Goal: Task Accomplishment & Management: Manage account settings

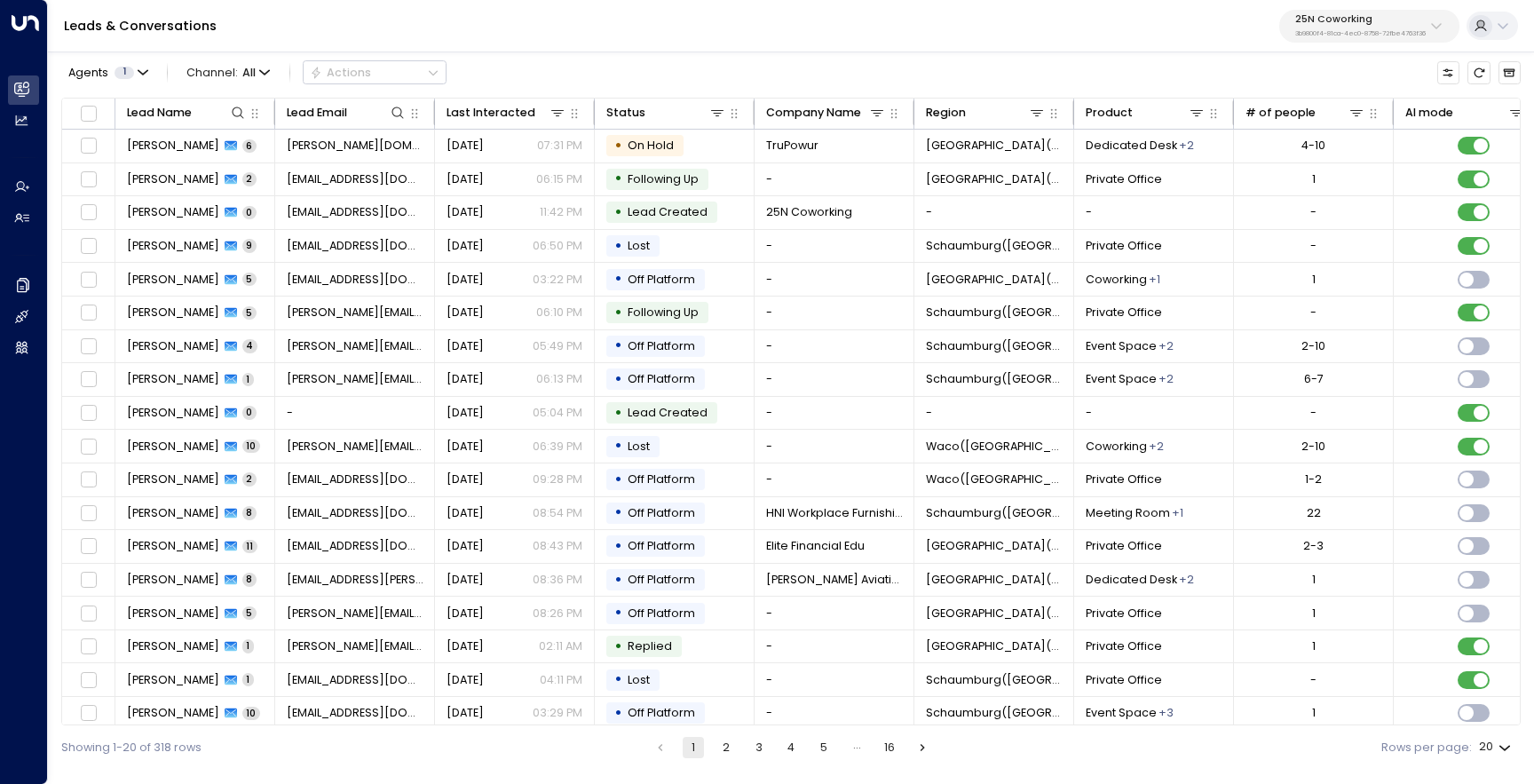
click at [1330, 36] on p "3b9800f4-81ca-4ec0-8758-72fbe4763f36" at bounding box center [1361, 33] width 131 height 7
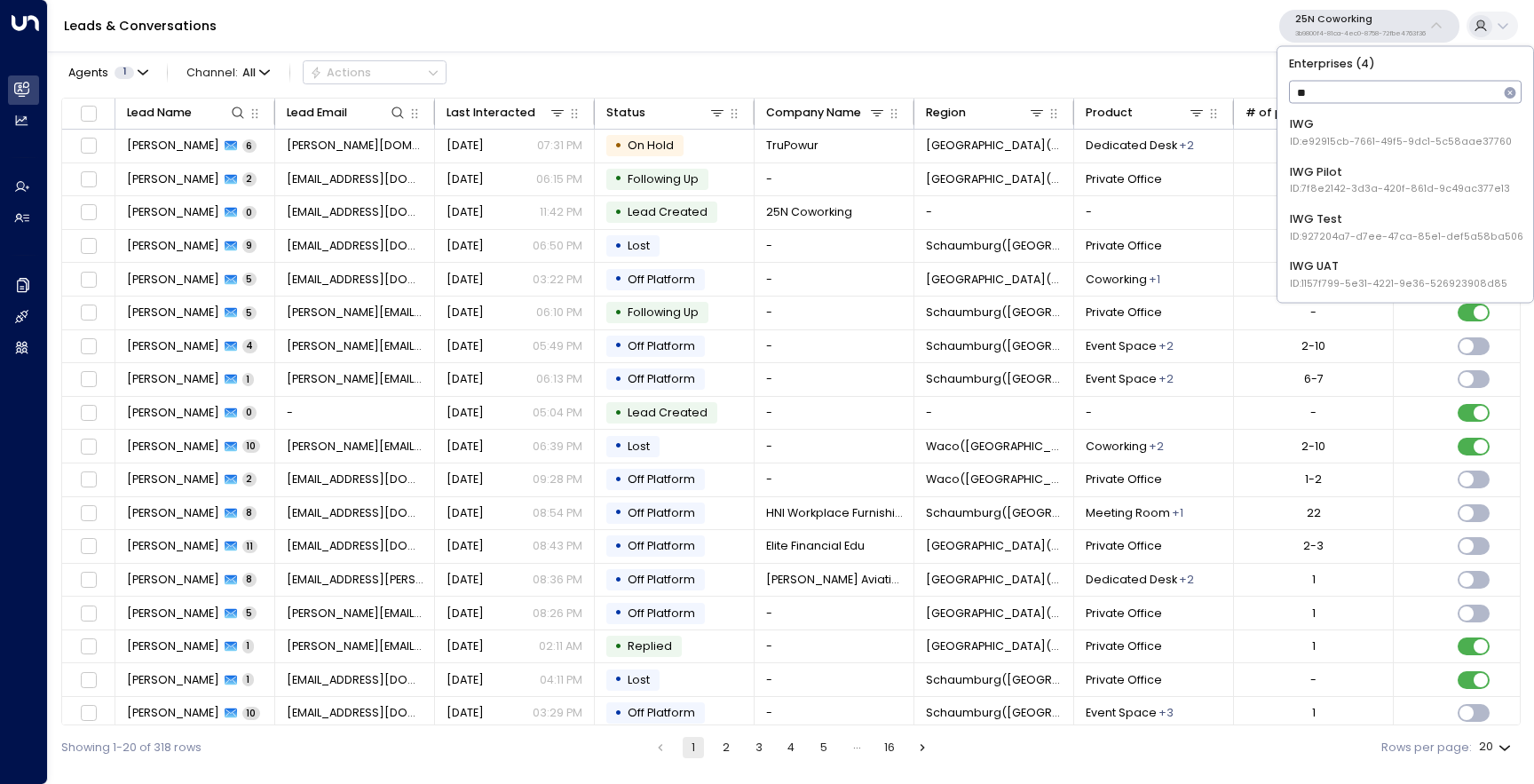
type input "***"
click at [1339, 121] on div "IWG ID: e92915cb-7661-49f5-9dc1-5c58aae37760" at bounding box center [1401, 133] width 222 height 33
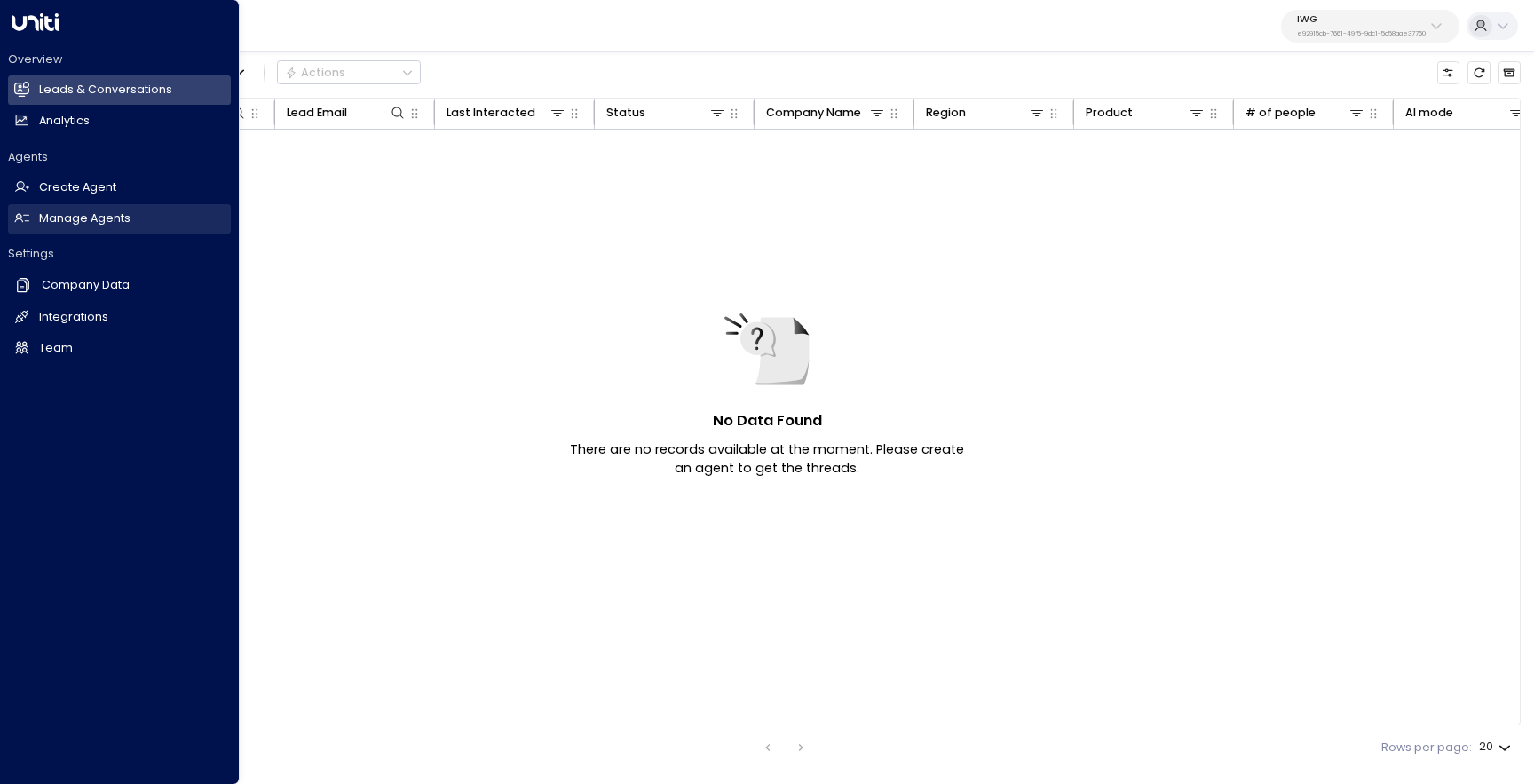
click at [81, 224] on h2 "Manage Agents" at bounding box center [85, 219] width 91 height 17
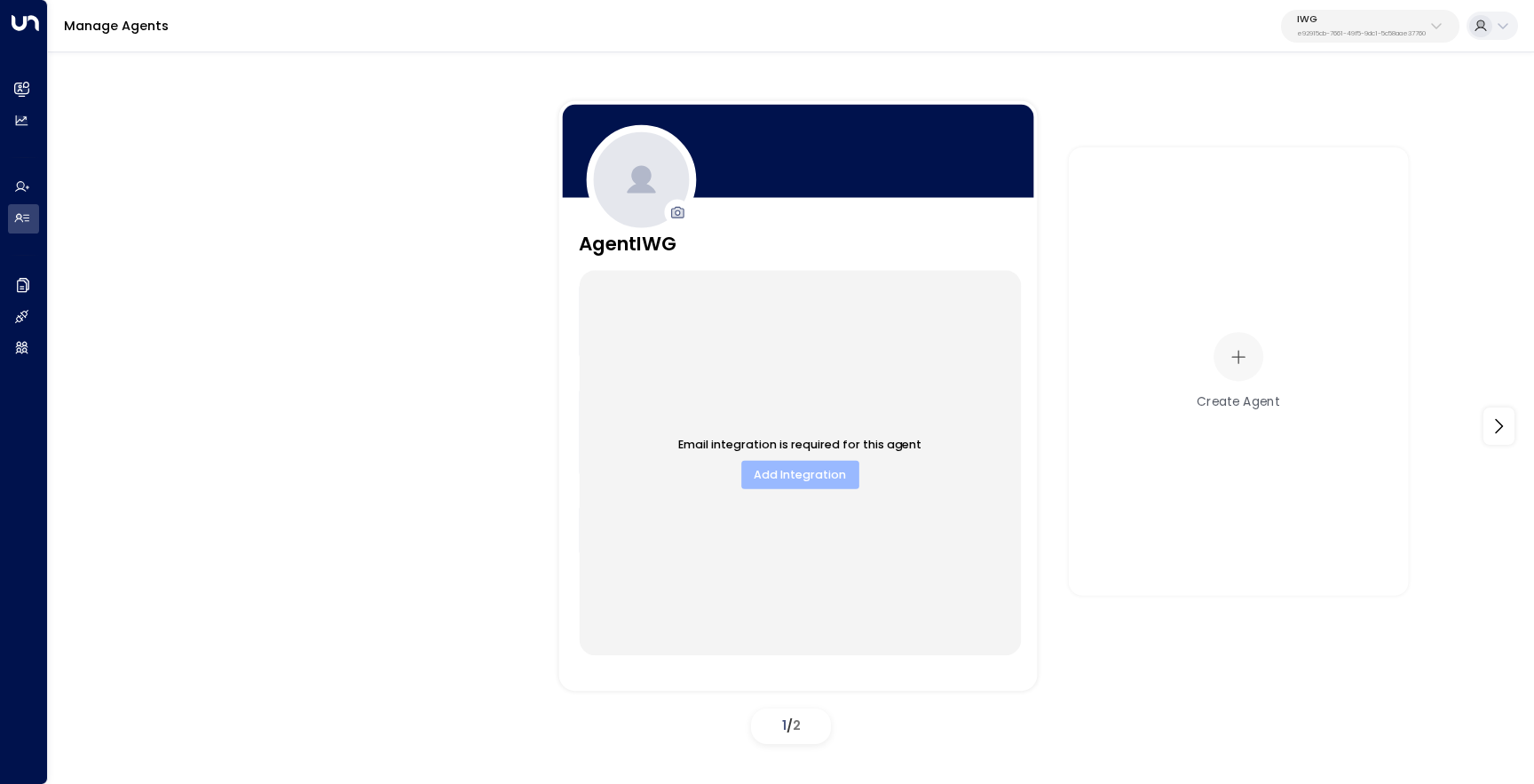
click at [822, 479] on button "Add Integration" at bounding box center [800, 475] width 117 height 28
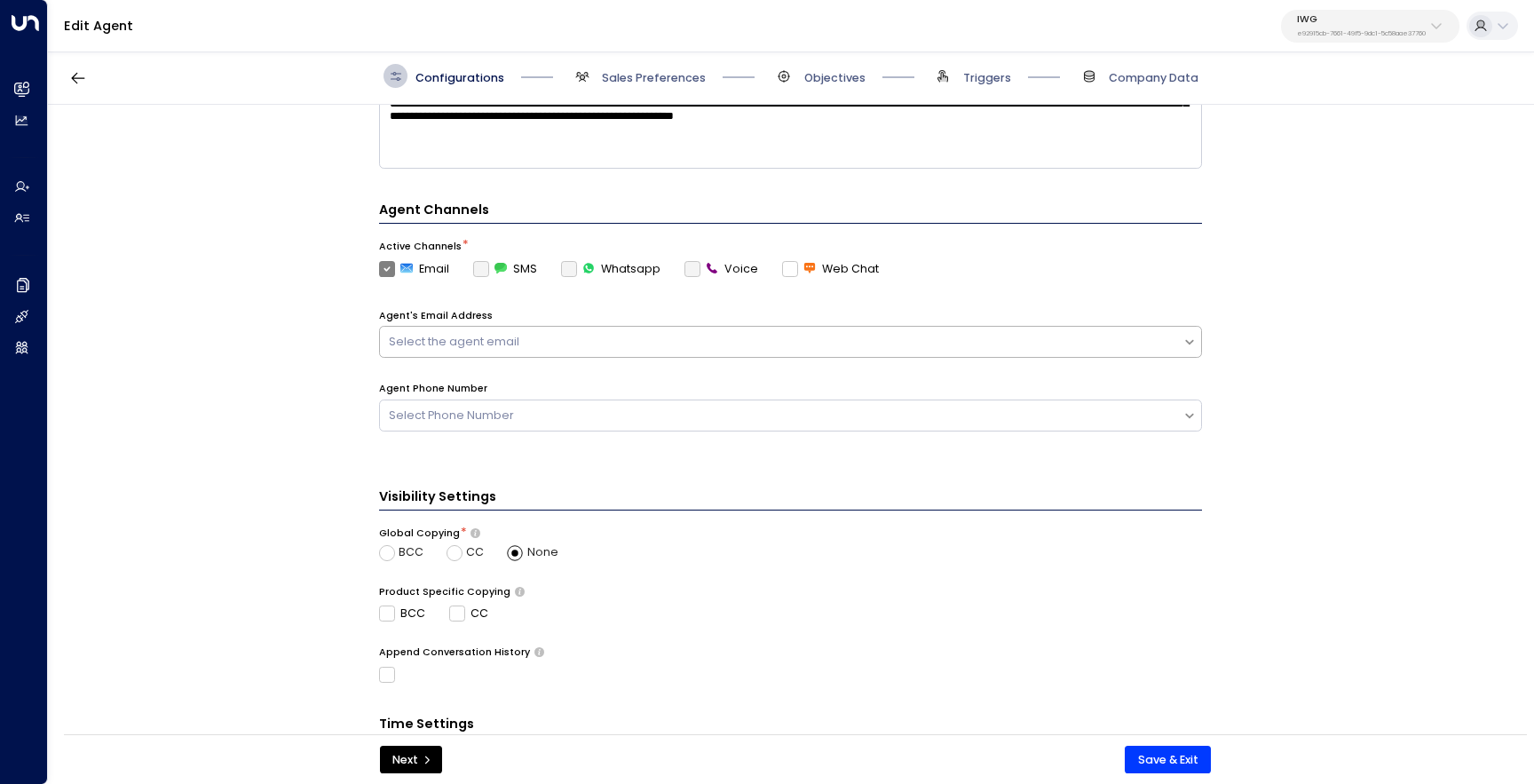
scroll to position [365, 0]
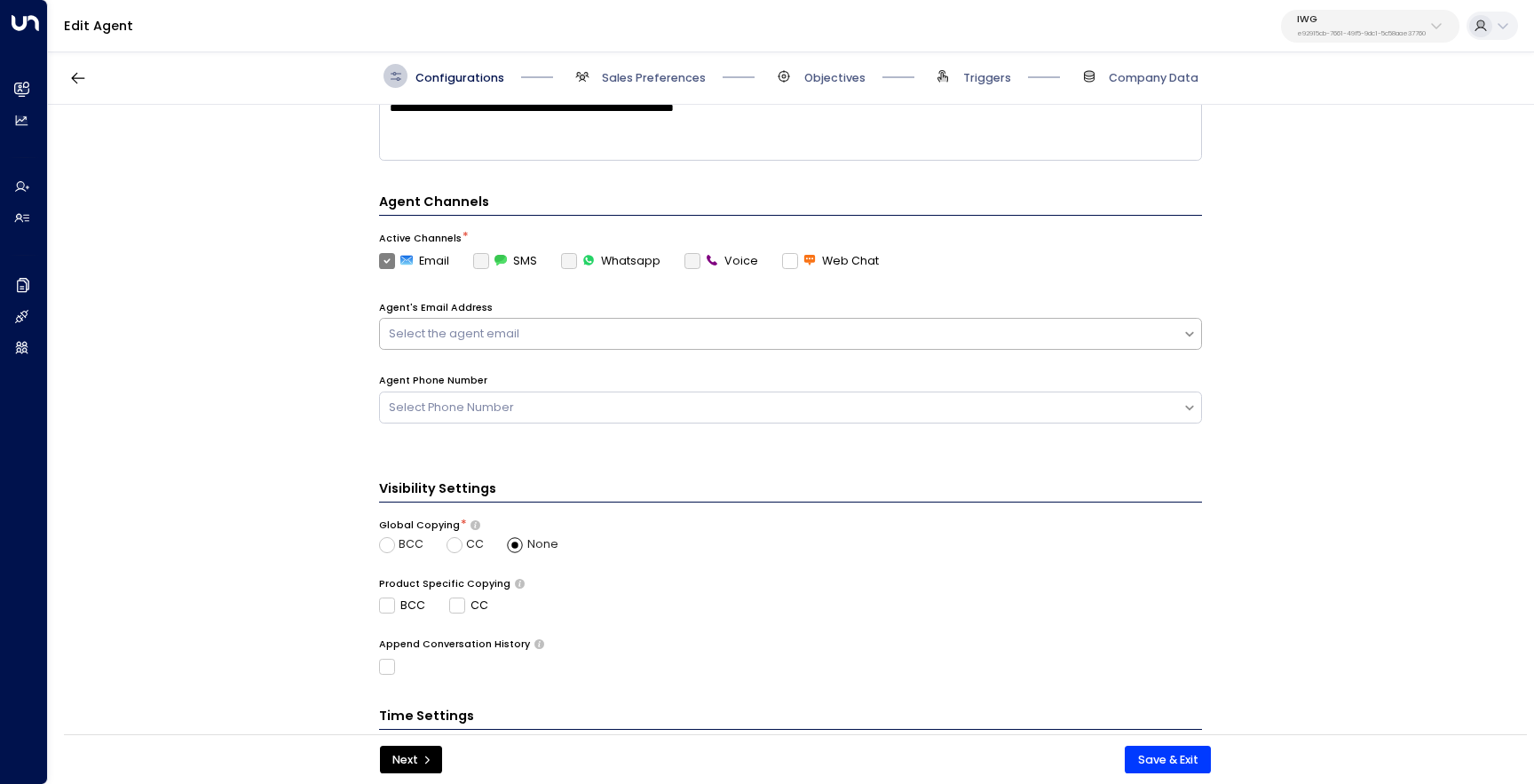
click at [741, 326] on div "Select the agent email" at bounding box center [781, 335] width 785 height 17
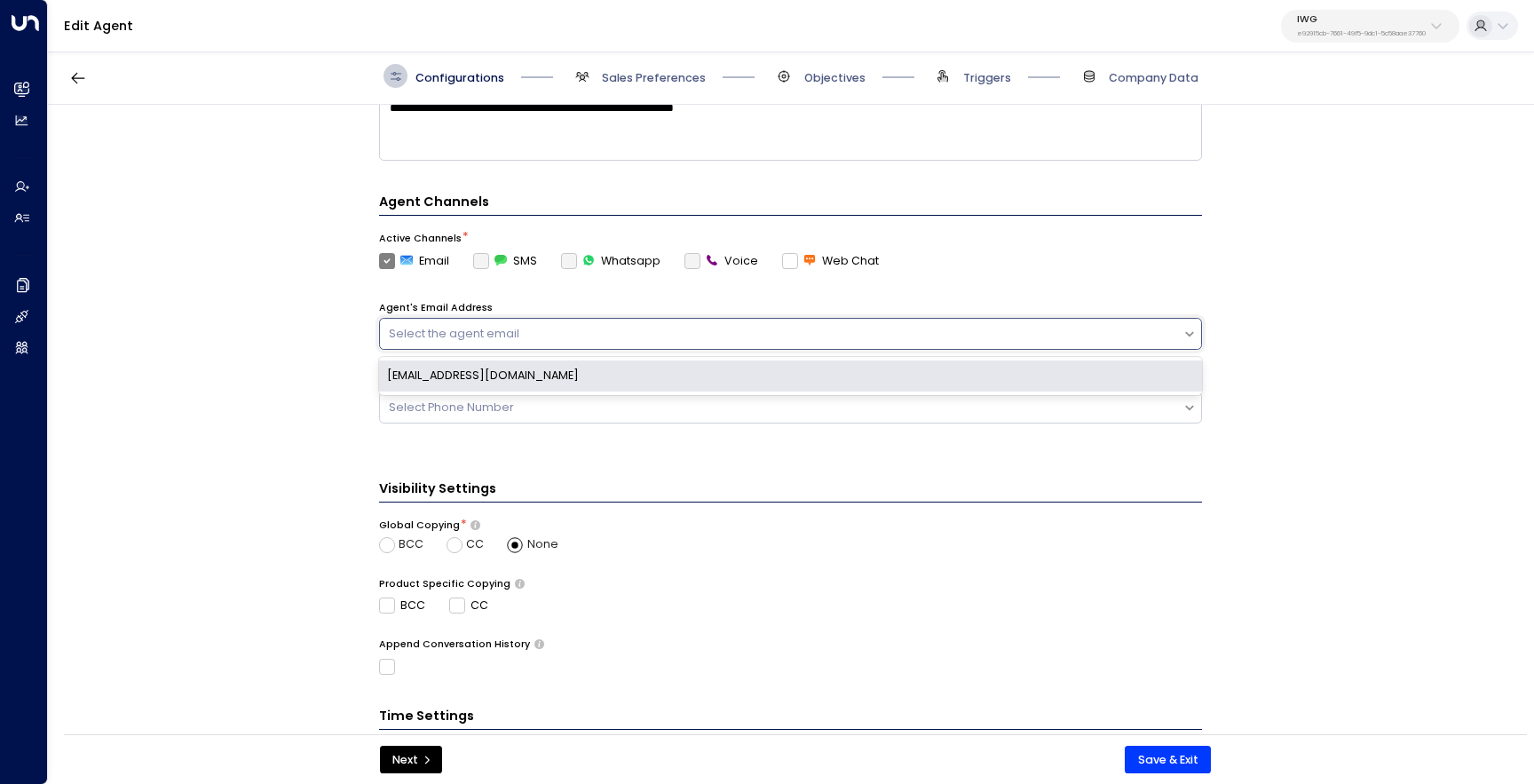
click at [716, 374] on div "[EMAIL_ADDRESS][DOMAIN_NAME]" at bounding box center [790, 376] width 823 height 31
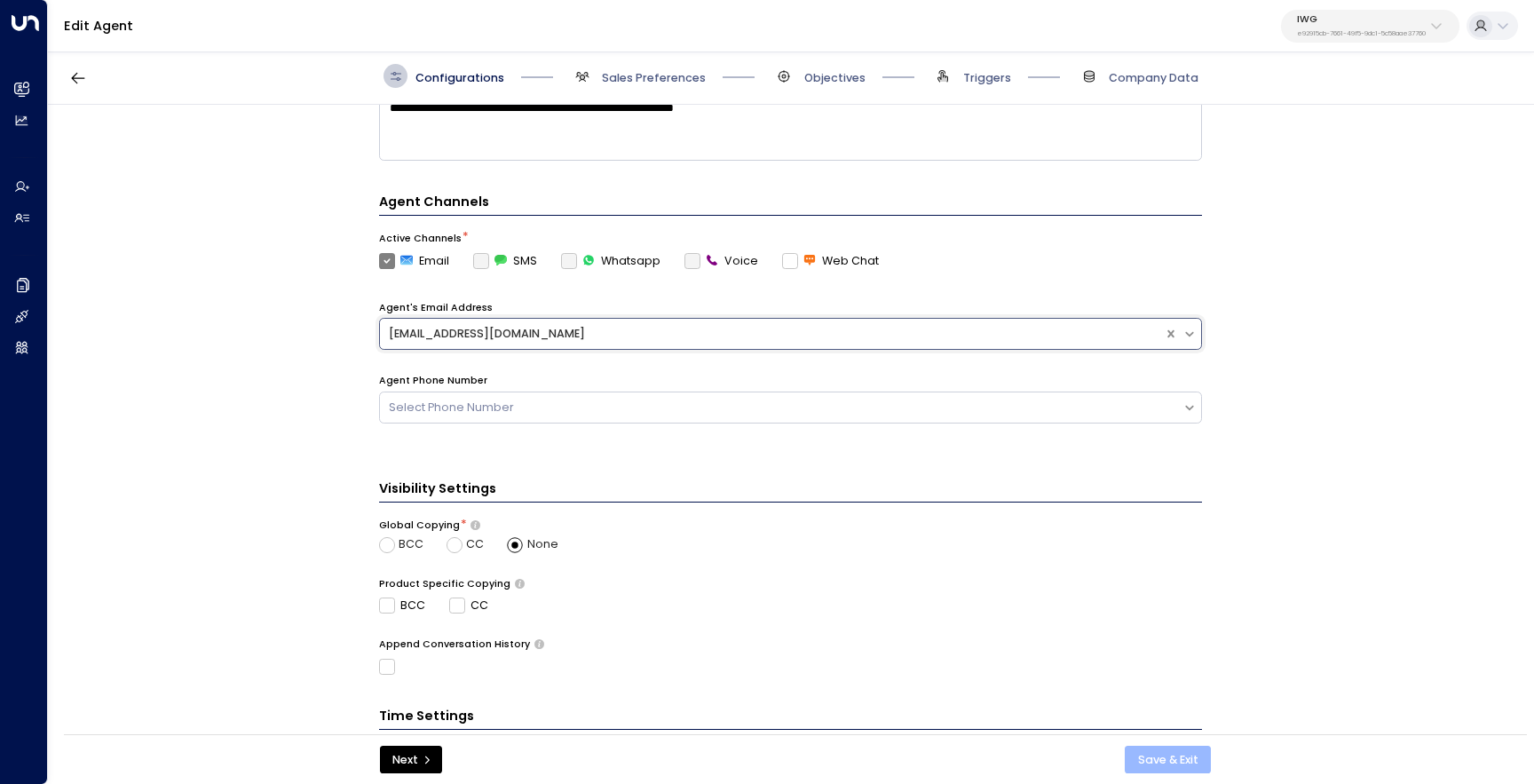
click at [1143, 752] on button "Save & Exit" at bounding box center [1168, 760] width 87 height 29
